Goal: Task Accomplishment & Management: Manage account settings

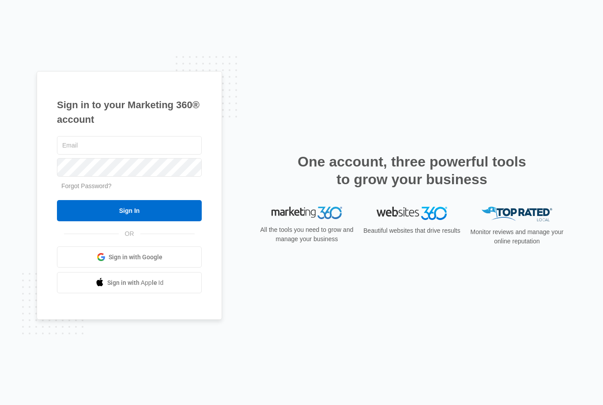
scroll to position [28, 0]
type input "aanddcontracting@aol.com"
click at [129, 221] on input "Sign In" at bounding box center [129, 210] width 145 height 21
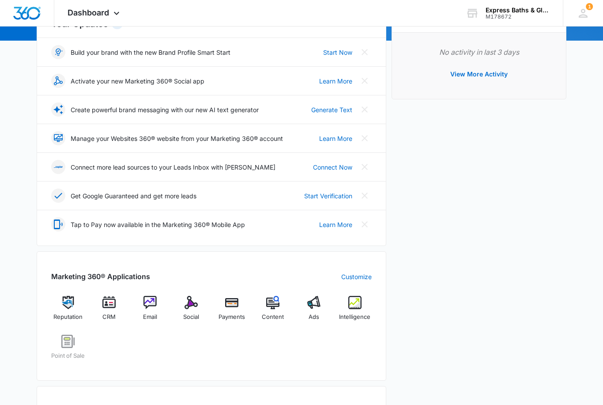
scroll to position [118, 0]
click at [110, 305] on img at bounding box center [108, 302] width 13 height 13
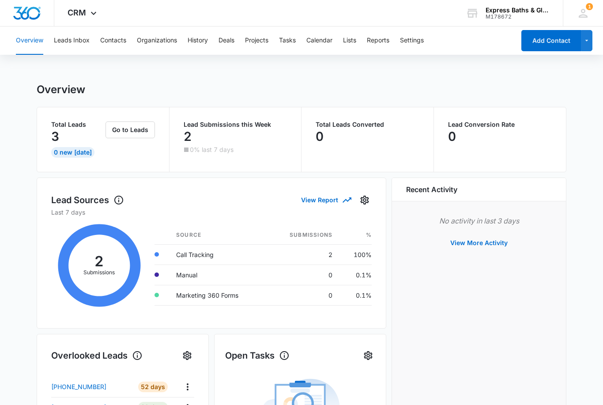
click at [106, 268] on icon at bounding box center [99, 265] width 96 height 97
click at [78, 129] on div "3" at bounding box center [77, 137] width 53 height 18
click at [71, 146] on div "Total Leads 3 0 New [DATE]" at bounding box center [77, 139] width 53 height 36
click at [73, 37] on button "Leads Inbox" at bounding box center [72, 40] width 36 height 28
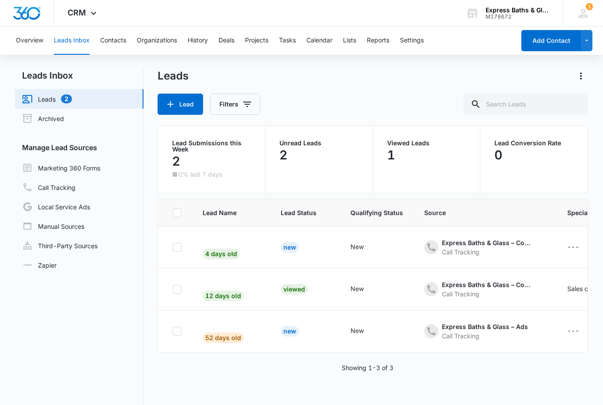
click at [233, 243] on div "4 days old" at bounding box center [221, 250] width 37 height 17
click at [583, 389] on div "Lead Name Lead Status Qualifying Status Source Special Notes Created Assigned T…" at bounding box center [373, 333] width 430 height 268
click at [197, 163] on div "2" at bounding box center [211, 161] width 79 height 18
click at [180, 143] on p "Lead Submissions this Week" at bounding box center [211, 146] width 79 height 12
click at [290, 249] on div "New" at bounding box center [290, 247] width 18 height 11
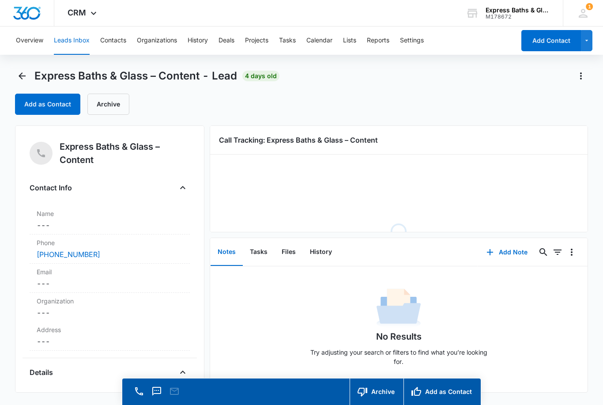
click at [578, 373] on div "No Results Try adjusting your search or filters to find what you’re looking for." at bounding box center [398, 329] width 377 height 87
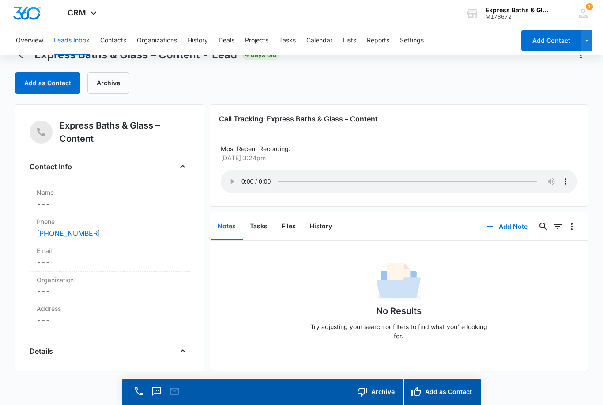
scroll to position [26, 0]
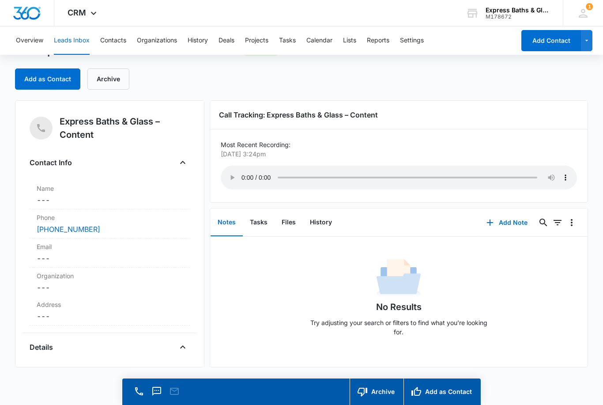
click at [28, 13] on img "Dashboard" at bounding box center [27, 13] width 28 height 13
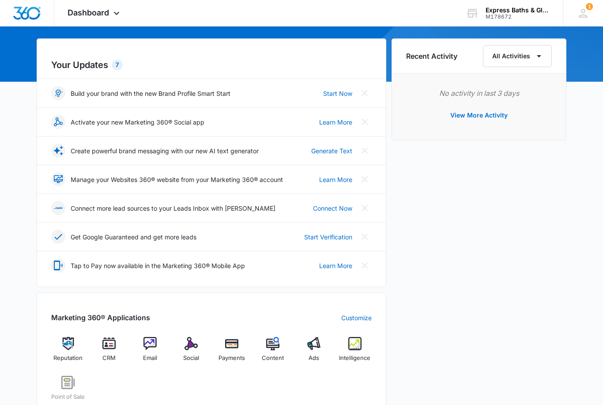
scroll to position [77, 0]
click at [358, 345] on img at bounding box center [354, 343] width 13 height 13
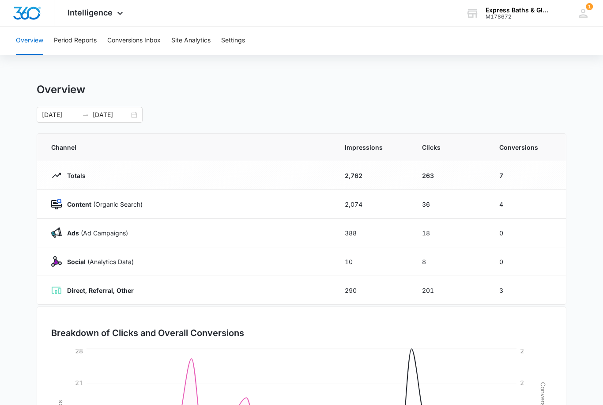
click at [528, 207] on td "4" at bounding box center [527, 204] width 77 height 29
click at [534, 206] on td "4" at bounding box center [527, 204] width 77 height 29
click at [78, 211] on td "Content (Organic Search)" at bounding box center [185, 204] width 297 height 29
click at [77, 207] on strong "Content" at bounding box center [79, 204] width 24 height 8
click at [93, 234] on p "Ads ([PERSON_NAME])" at bounding box center [95, 232] width 66 height 9
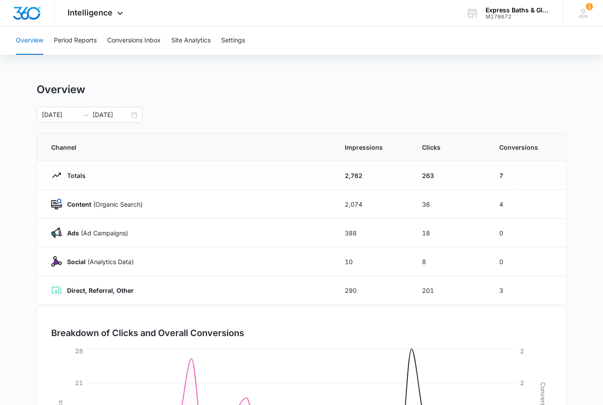
click at [89, 235] on p "Ads ([PERSON_NAME])" at bounding box center [95, 232] width 66 height 9
click at [77, 208] on p "Content (Organic Search)" at bounding box center [102, 203] width 81 height 9
click at [136, 39] on button "Conversions Inbox" at bounding box center [133, 40] width 53 height 28
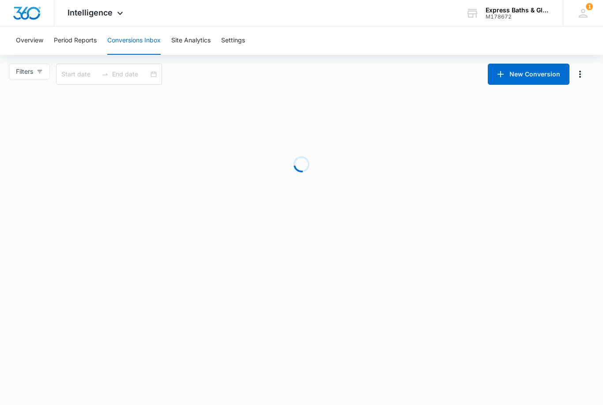
type input "[DATE]"
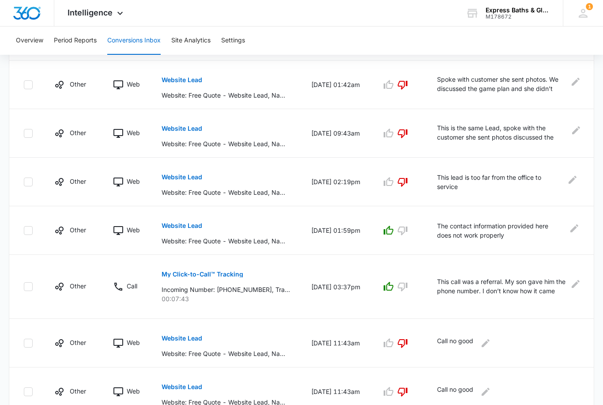
scroll to position [420, 0]
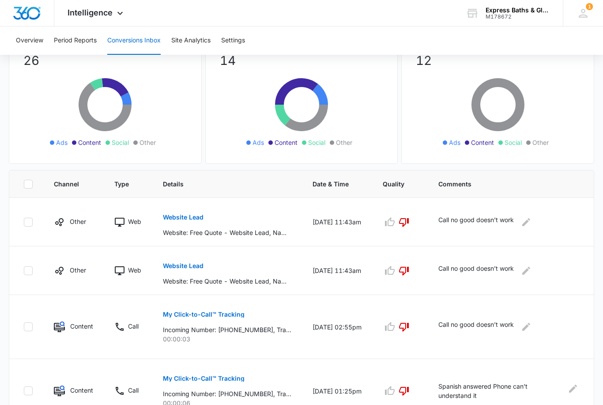
scroll to position [0, 0]
